Goal: Navigation & Orientation: Find specific page/section

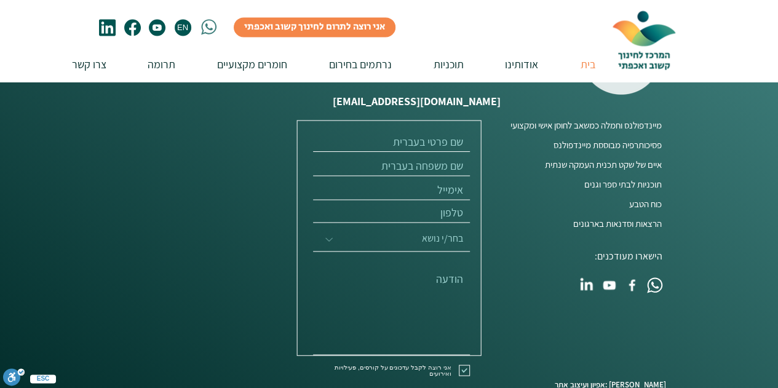
scroll to position [3135, 0]
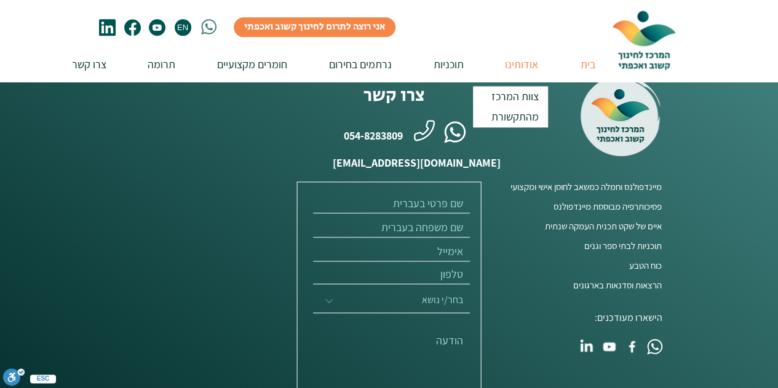
click at [519, 61] on p "אודותינו" at bounding box center [521, 64] width 45 height 35
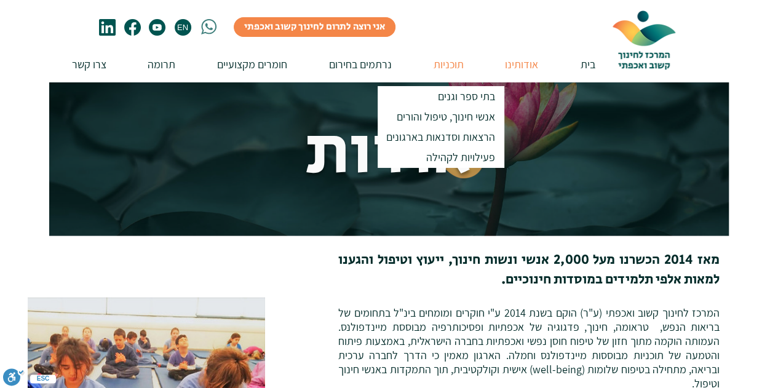
click at [441, 65] on p "תוכניות" at bounding box center [448, 64] width 42 height 35
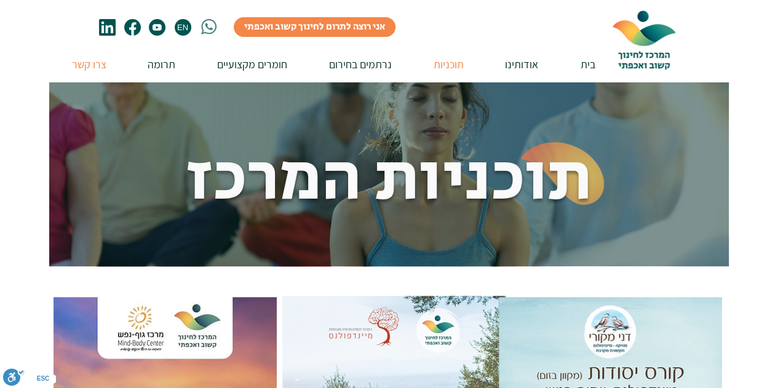
click at [81, 66] on p "צרו קשר" at bounding box center [89, 64] width 47 height 35
